Goal: Task Accomplishment & Management: Complete application form

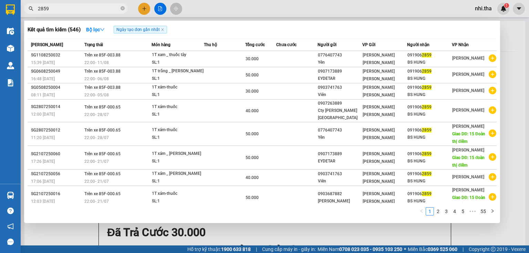
click at [98, 9] on input "2859" at bounding box center [78, 9] width 81 height 8
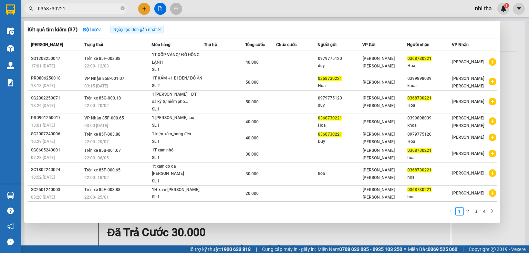
click at [87, 8] on input "0368730221" at bounding box center [78, 9] width 81 height 8
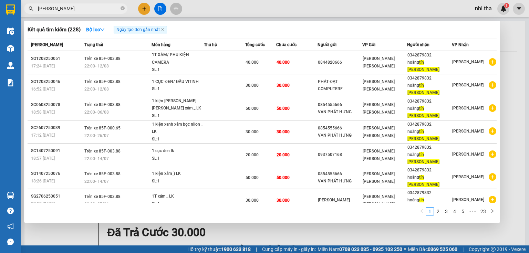
type input "TIN VINH"
click at [144, 10] on div at bounding box center [264, 126] width 529 height 253
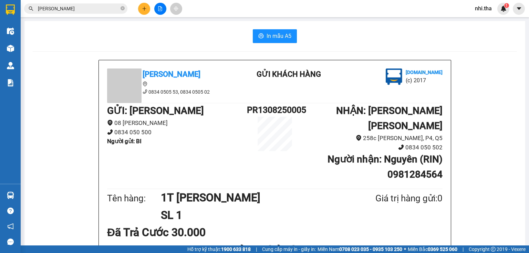
click at [144, 10] on icon "plus" at bounding box center [144, 9] width 0 height 4
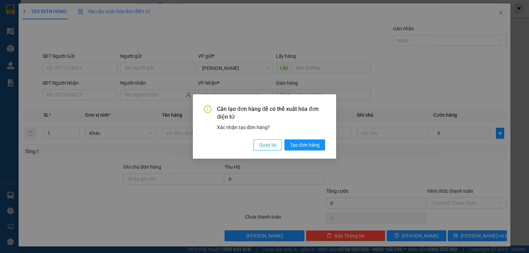
click at [267, 146] on span "Quay lại" at bounding box center [267, 145] width 17 height 8
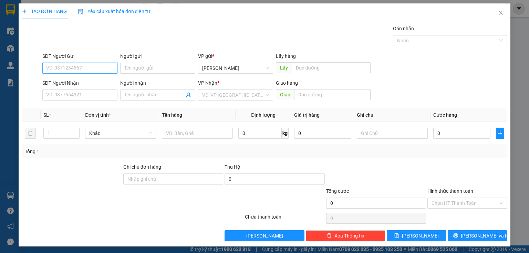
click at [64, 68] on input "SĐT Người Gửi" at bounding box center [79, 68] width 75 height 11
type input "0349813499"
click at [75, 81] on div "0349813499 - Thư PR" at bounding box center [79, 82] width 66 height 8
type input "Thư PR"
type input "0937124356"
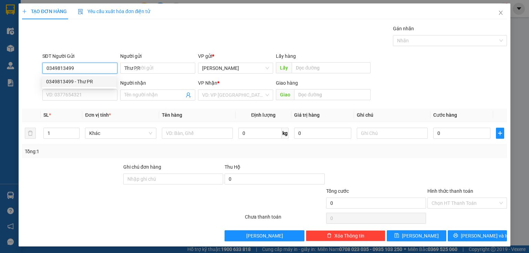
type input "[PERSON_NAME]/ [PERSON_NAME]"
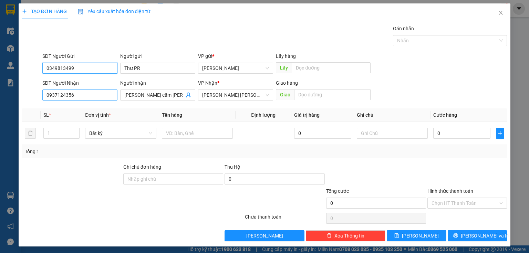
type input "0349813499"
click at [100, 95] on input "0937124356" at bounding box center [79, 95] width 75 height 11
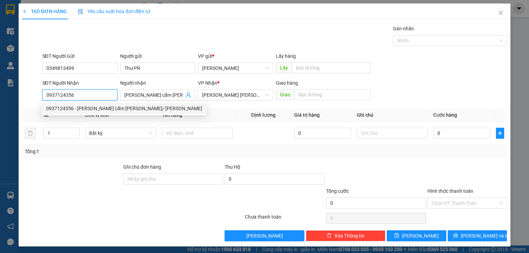
click at [58, 96] on input "0937124356" at bounding box center [79, 95] width 75 height 11
click at [65, 95] on input "0937124356" at bounding box center [79, 95] width 75 height 11
click at [77, 95] on input "0937124356" at bounding box center [79, 95] width 75 height 11
click at [117, 109] on div "0937124356 - dương cẩm vũ/ lương thiện ái" at bounding box center [124, 109] width 156 height 8
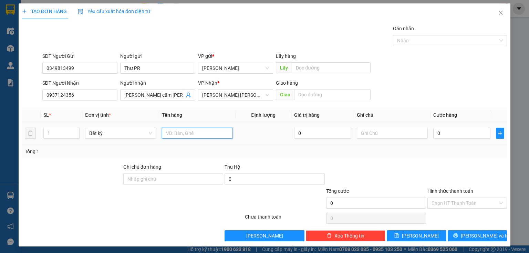
click at [183, 135] on input "text" at bounding box center [197, 133] width 71 height 11
type input "1BTT.7.740.000"
click at [453, 132] on input "0" at bounding box center [461, 133] width 57 height 11
type input "2"
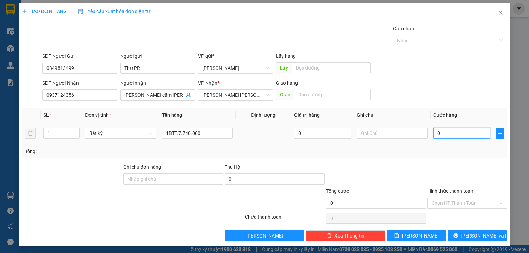
type input "2"
type input "20"
type input "20.000"
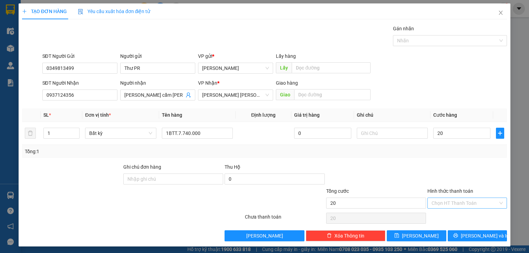
type input "20.000"
click at [454, 203] on input "Hình thức thanh toán" at bounding box center [465, 203] width 66 height 10
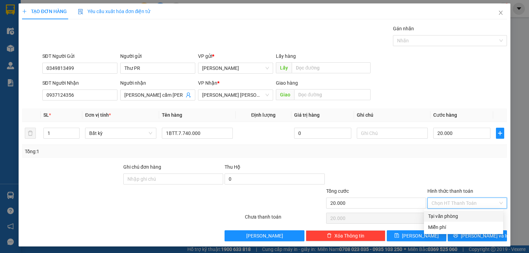
click at [452, 215] on div "Tại văn phòng" at bounding box center [463, 217] width 71 height 8
type input "0"
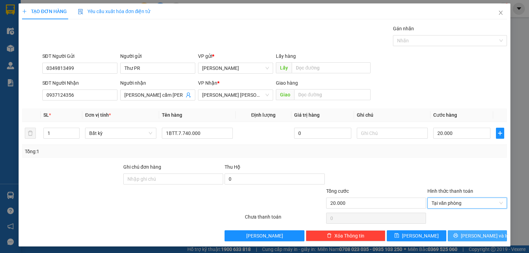
click at [458, 236] on icon "printer" at bounding box center [455, 235] width 5 height 5
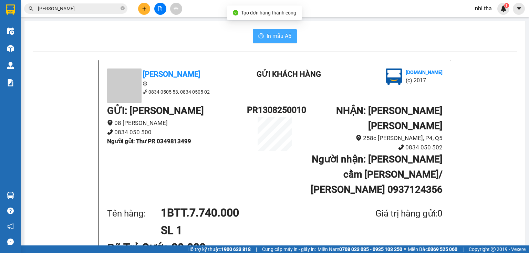
click at [278, 35] on span "In mẫu A5" at bounding box center [279, 36] width 25 height 9
click at [102, 10] on input "TIN VINH" at bounding box center [78, 9] width 81 height 8
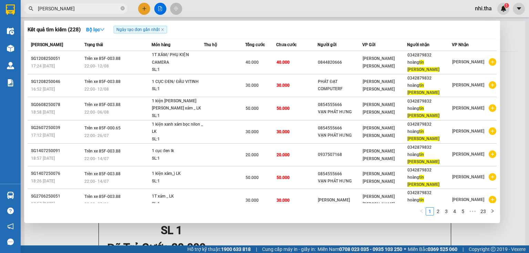
click at [102, 10] on input "TIN VINH" at bounding box center [78, 9] width 81 height 8
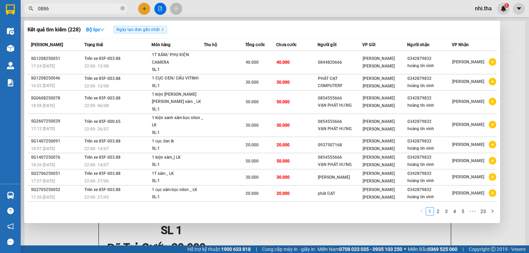
click at [103, 9] on input "0886" at bounding box center [78, 9] width 81 height 8
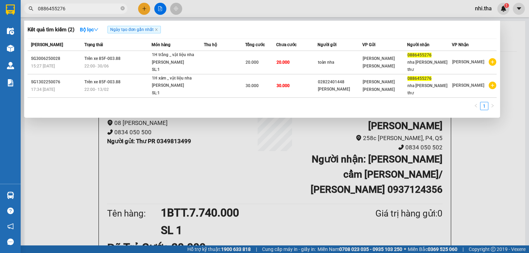
type input "0886455276"
click at [480, 10] on div at bounding box center [264, 126] width 529 height 253
click at [480, 10] on span "nhi.tha" at bounding box center [484, 8] width 28 height 9
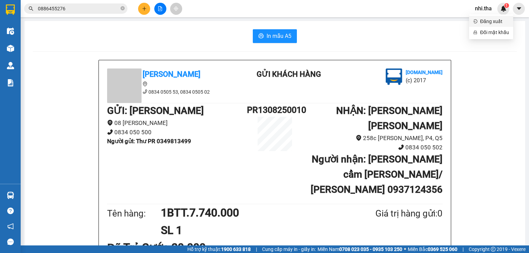
click at [480, 22] on li "Đăng xuất" at bounding box center [491, 21] width 44 height 11
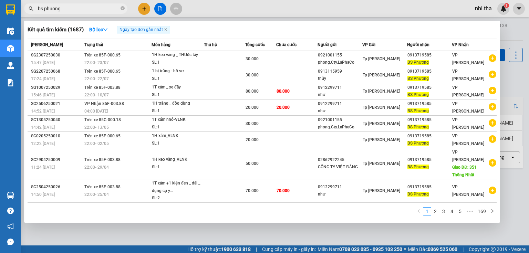
click at [83, 9] on input "bs phuong" at bounding box center [78, 9] width 81 height 8
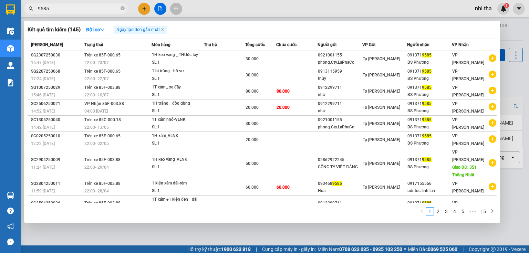
click at [72, 6] on input "9585" at bounding box center [78, 9] width 81 height 8
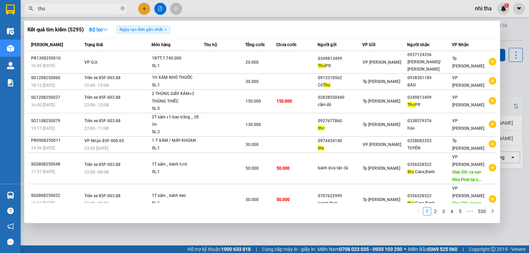
click at [72, 9] on input "thu" at bounding box center [78, 9] width 81 height 8
type input "thu"
click at [489, 10] on div at bounding box center [264, 126] width 529 height 253
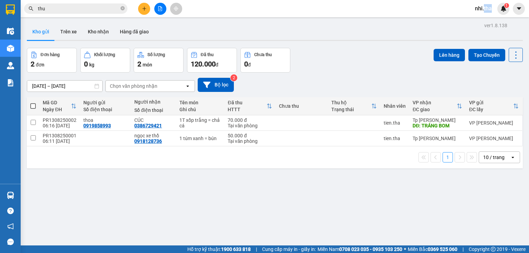
click at [489, 10] on span "nhi.tha" at bounding box center [484, 8] width 28 height 9
click at [488, 19] on span "Đăng xuất" at bounding box center [494, 22] width 29 height 8
